Goal: Task Accomplishment & Management: Use online tool/utility

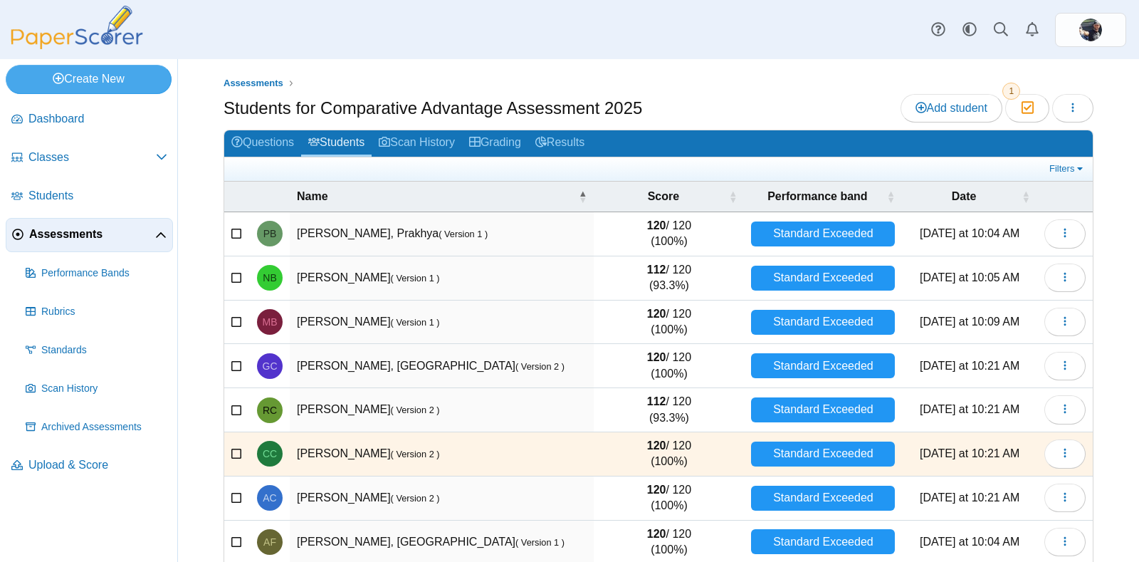
select select "**"
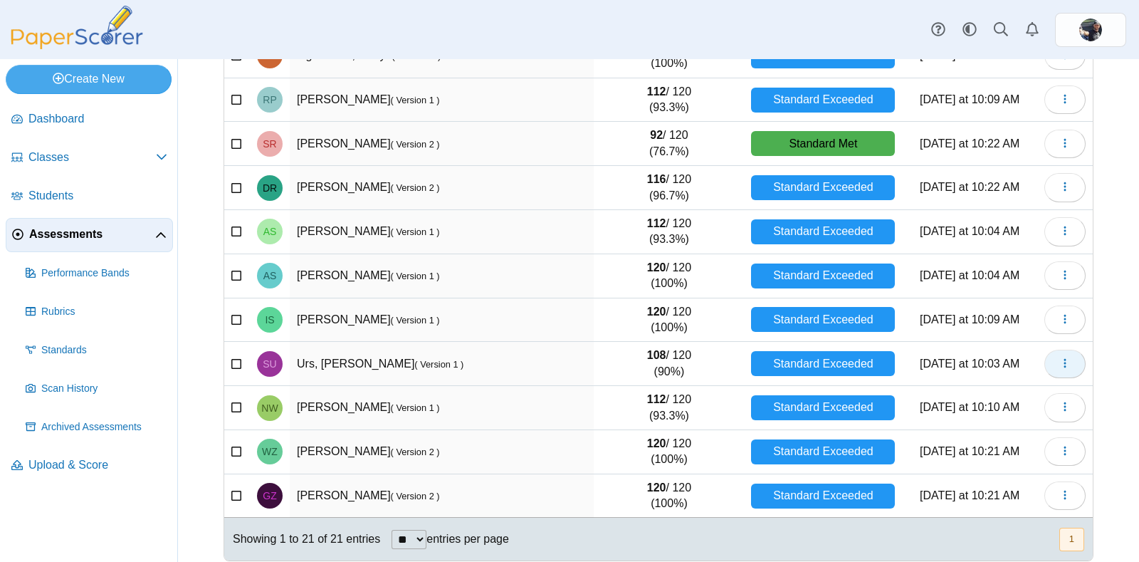
click at [1064, 358] on use "button" at bounding box center [1065, 362] width 2 height 9
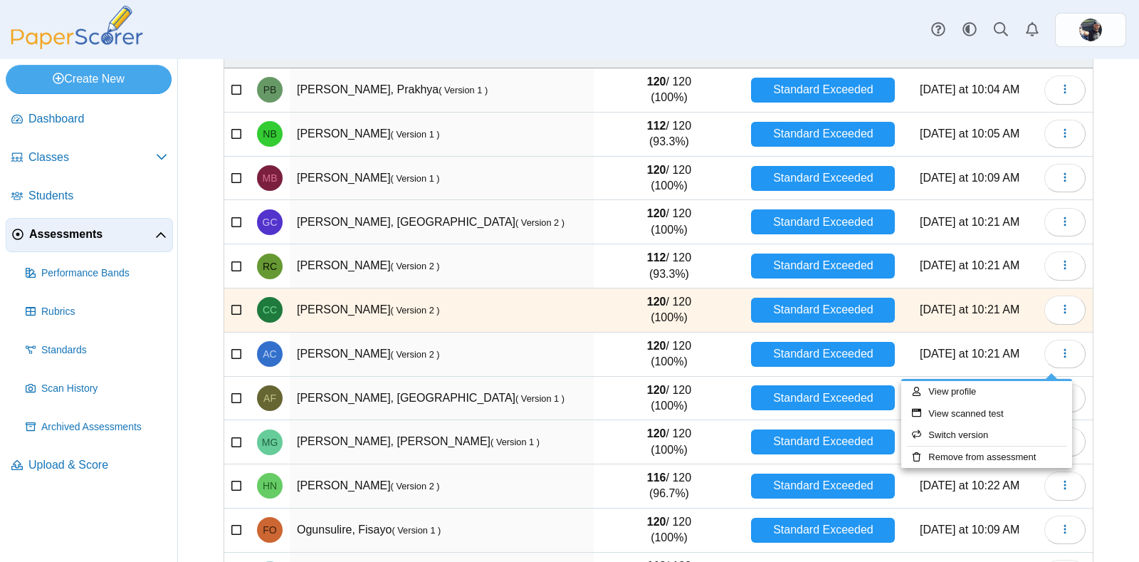
scroll to position [0, 0]
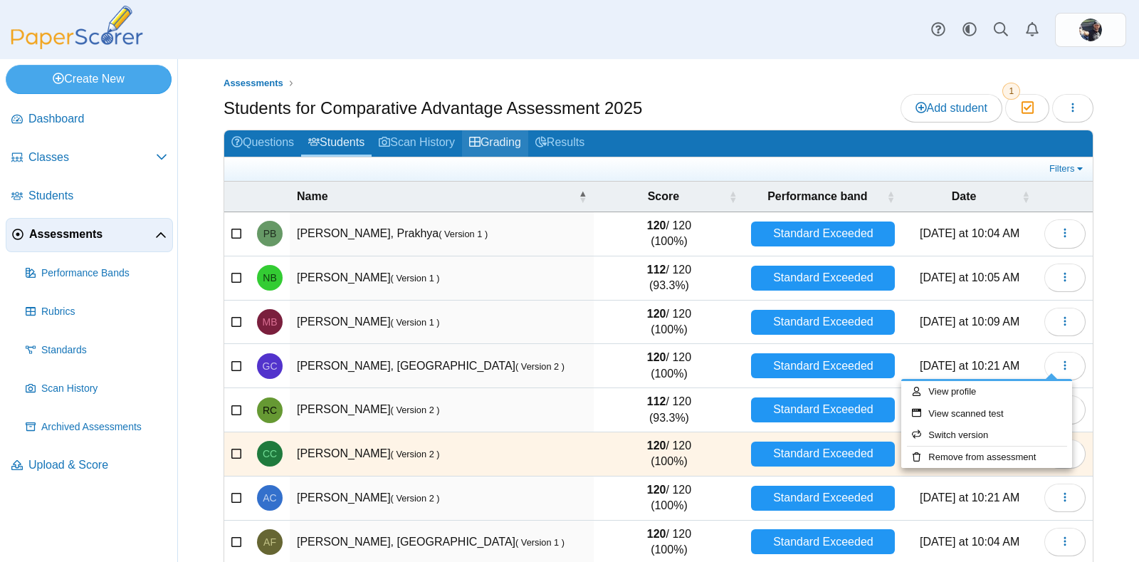
click at [479, 138] on use at bounding box center [474, 142] width 11 height 10
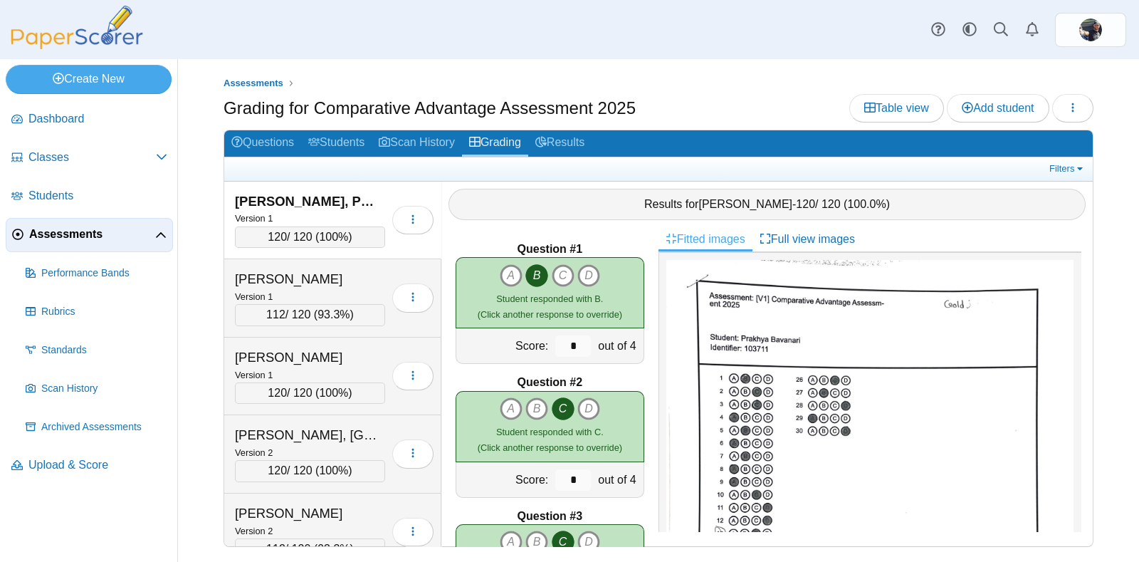
scroll to position [1264, 0]
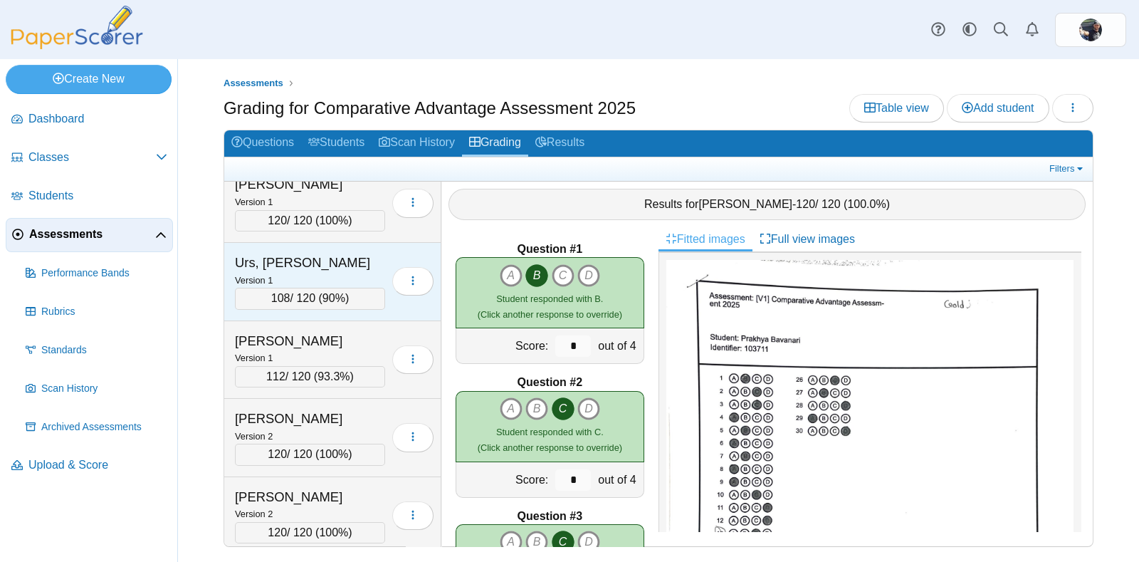
click at [320, 272] on div "Version 1" at bounding box center [310, 280] width 150 height 16
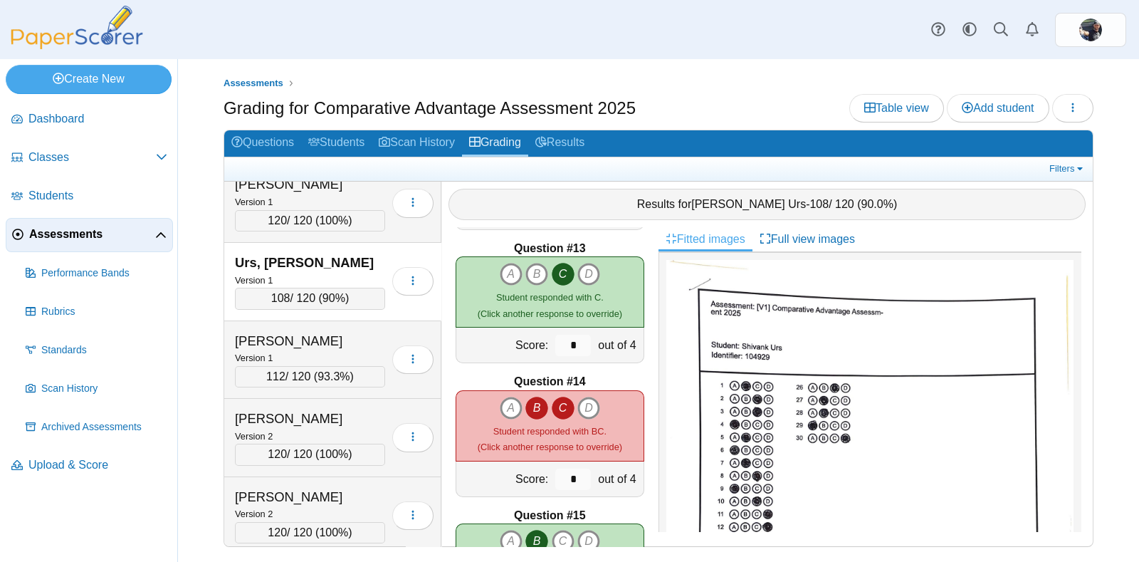
scroll to position [1627, 0]
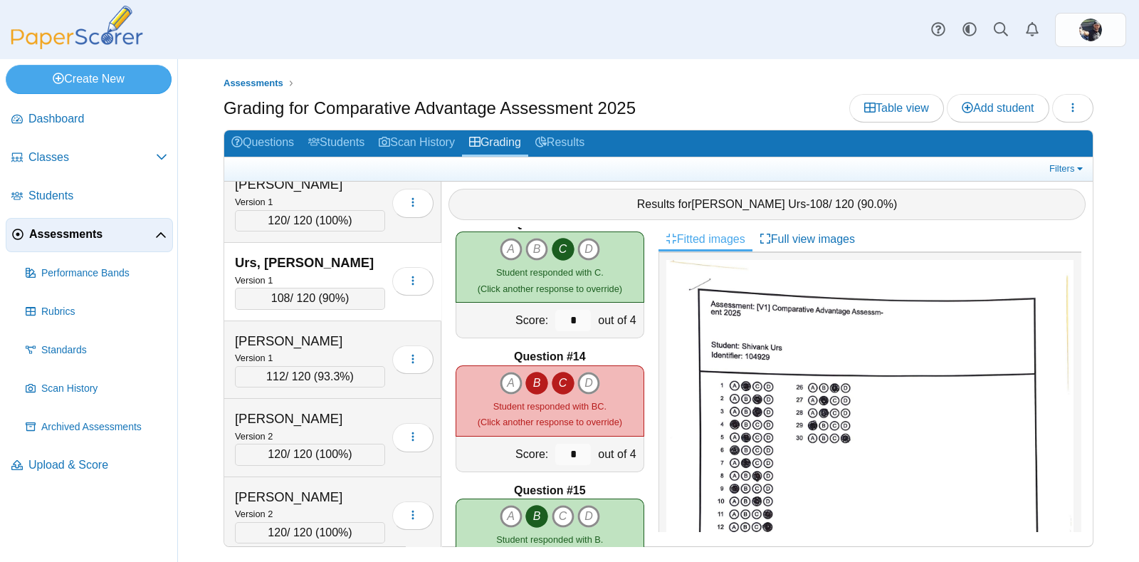
click at [555, 384] on icon "C" at bounding box center [563, 383] width 23 height 23
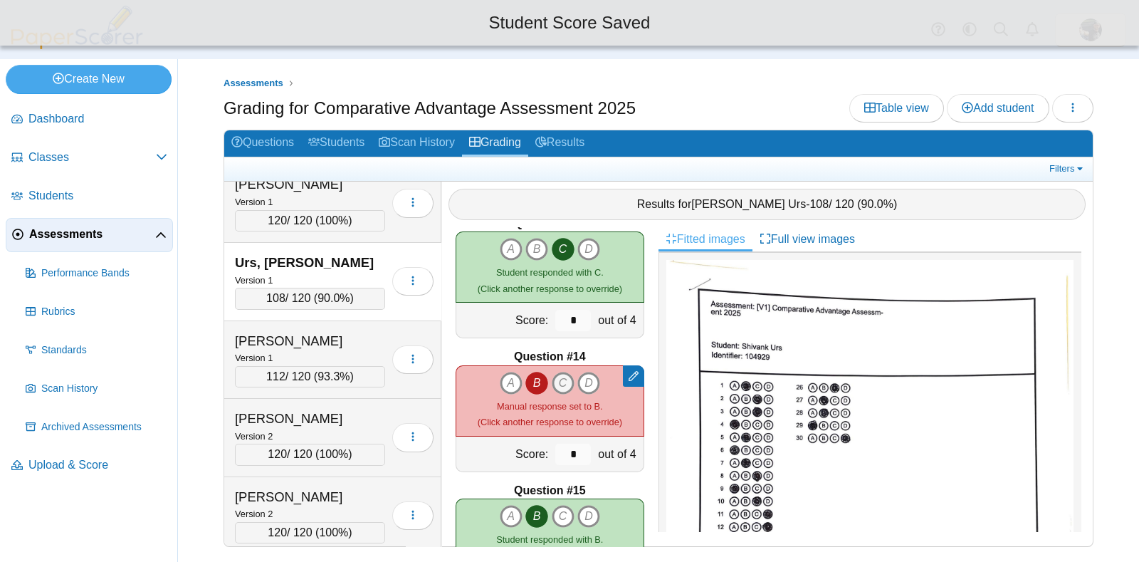
click at [555, 384] on icon "C" at bounding box center [563, 383] width 23 height 23
click at [525, 379] on icon "B" at bounding box center [536, 374] width 23 height 23
type input "*"
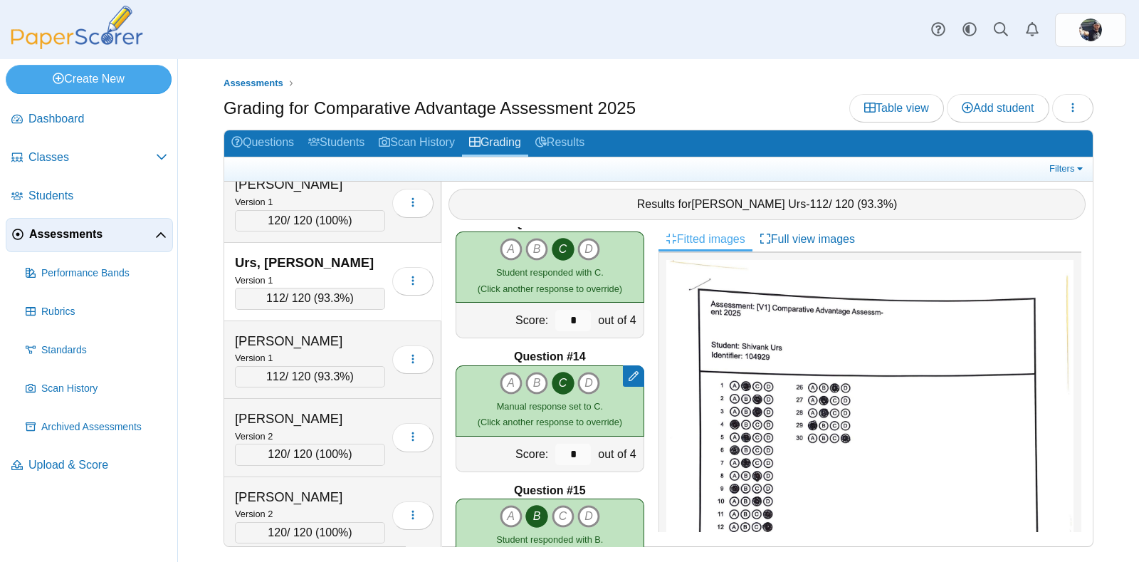
click at [90, 38] on img at bounding box center [77, 27] width 142 height 43
